Goal: Information Seeking & Learning: Learn about a topic

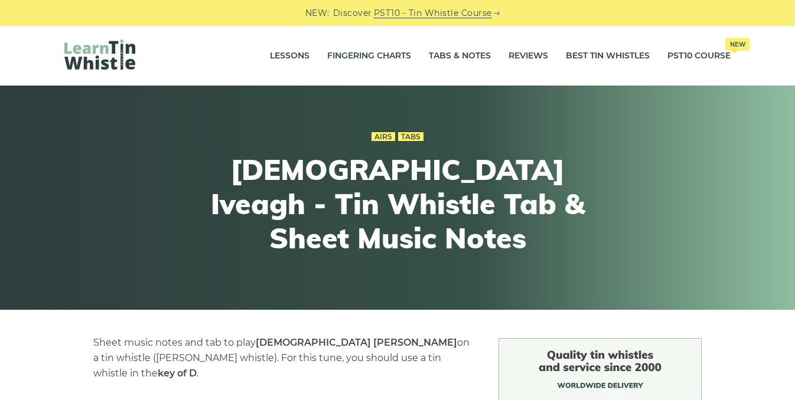
scroll to position [270, 0]
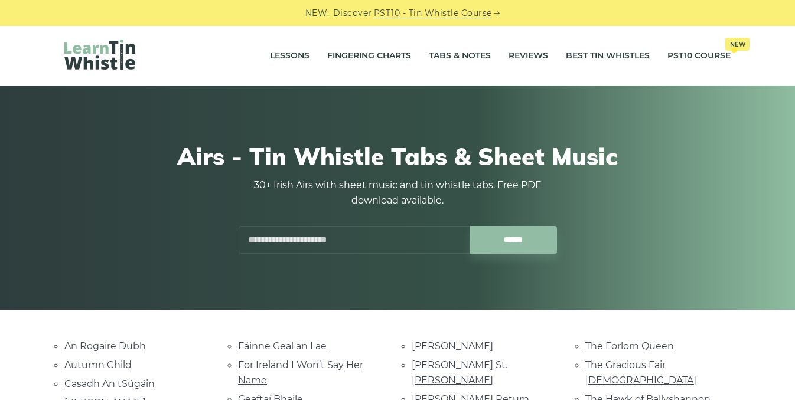
scroll to position [216, 0]
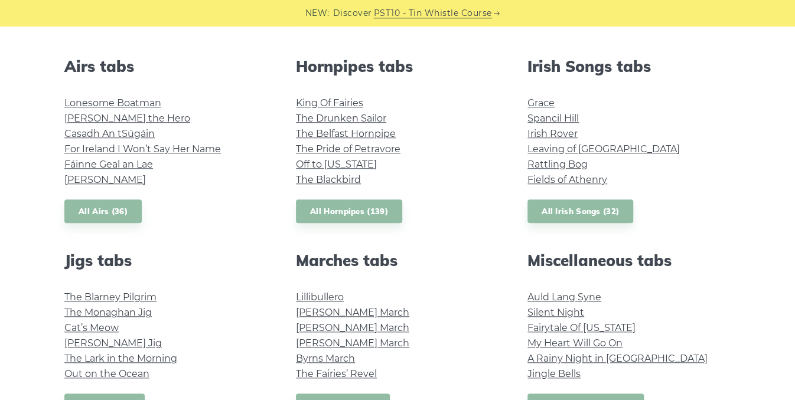
scroll to position [447, 0]
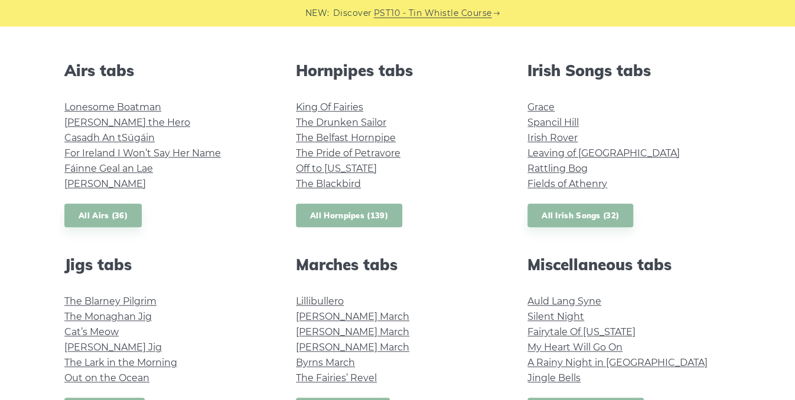
click at [351, 214] on link "All Hornpipes (139)" at bounding box center [349, 216] width 106 height 24
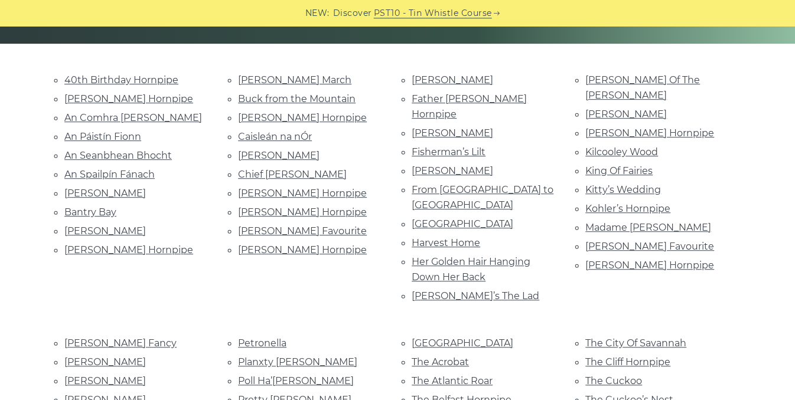
scroll to position [264, 0]
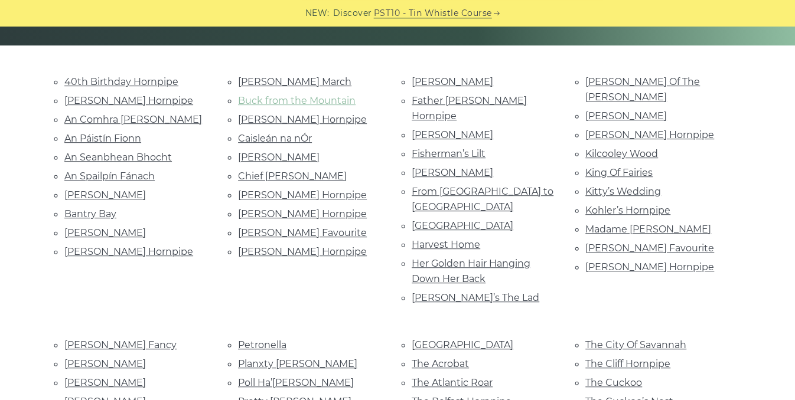
click at [329, 101] on link "Buck from the Mountain" at bounding box center [296, 100] width 117 height 11
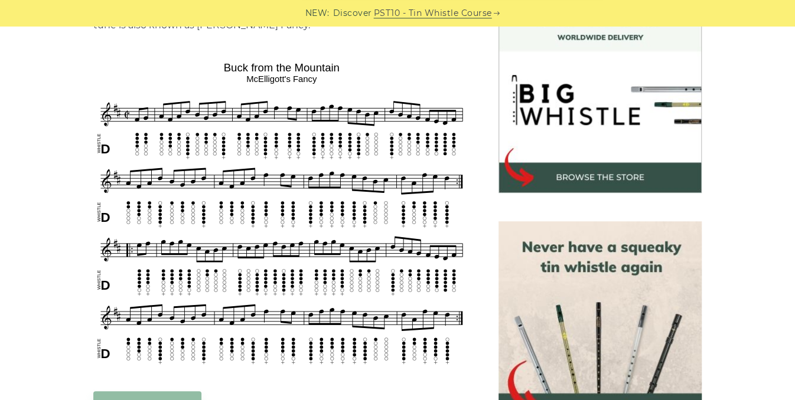
scroll to position [350, 0]
